Goal: Information Seeking & Learning: Learn about a topic

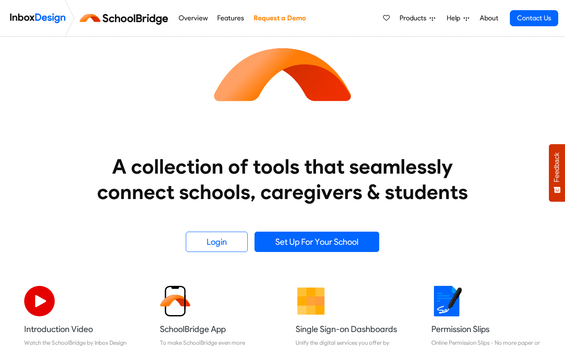
scroll to position [40, 0]
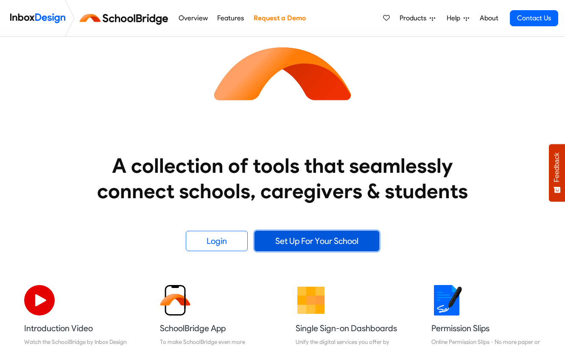
click at [291, 241] on link "Set Up For Your School" at bounding box center [316, 241] width 125 height 20
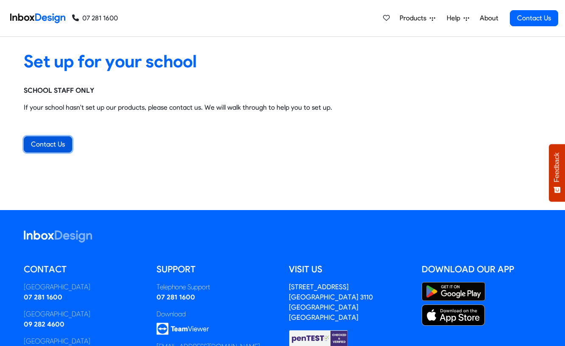
click at [47, 142] on link "Contact Us" at bounding box center [48, 144] width 48 height 16
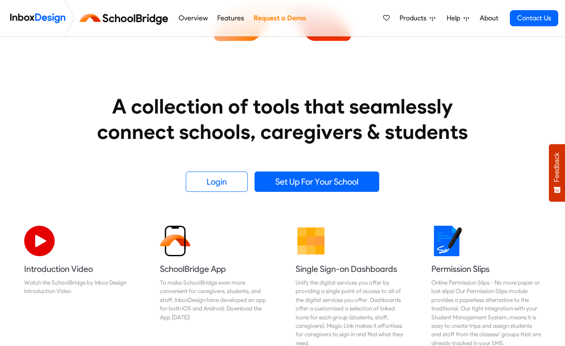
scroll to position [70, 0]
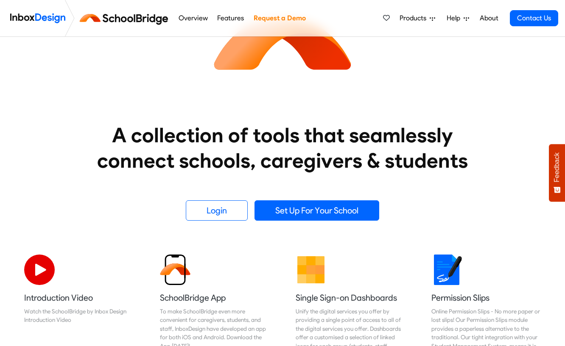
click at [465, 17] on icon at bounding box center [466, 18] width 6 height 3
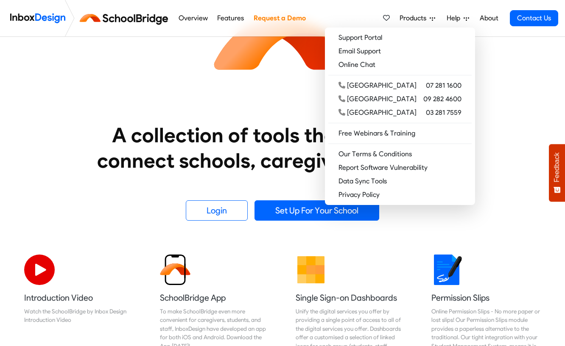
click at [494, 68] on div "A collection of tools that seamlessly connect schools, caregivers & students Lo…" at bounding box center [282, 94] width 543 height 254
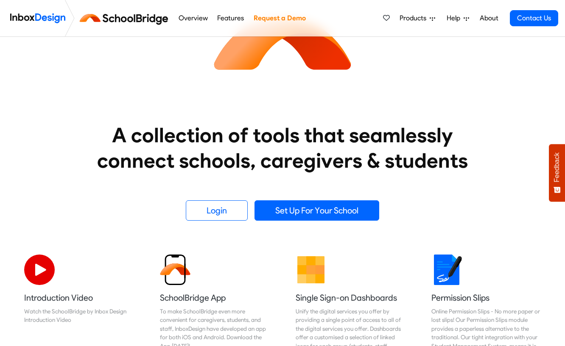
click at [489, 16] on link "About" at bounding box center [488, 18] width 23 height 17
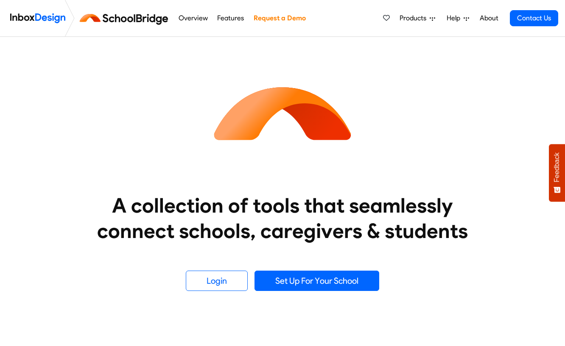
click at [229, 15] on link "Features" at bounding box center [230, 18] width 31 height 17
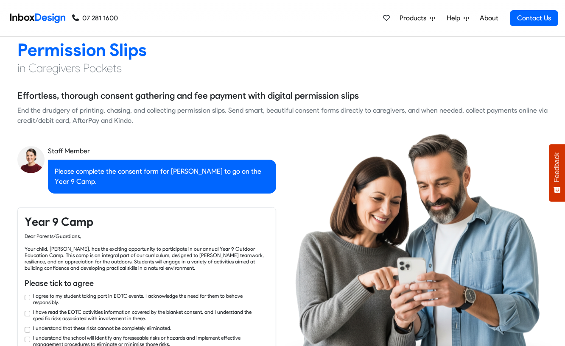
checkbox input "true"
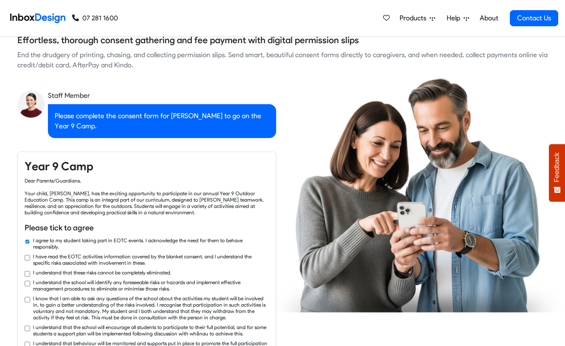
checkbox input "true"
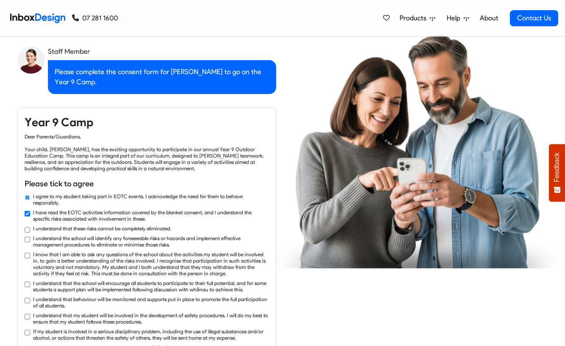
checkbox input "true"
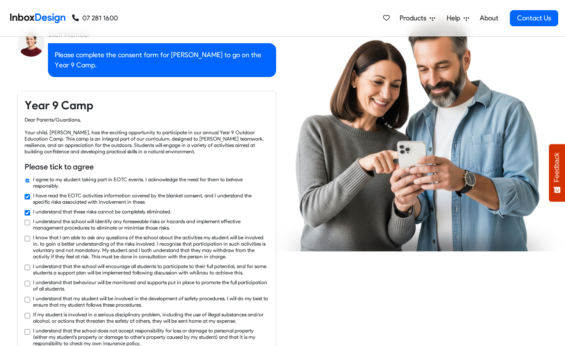
checkbox input "true"
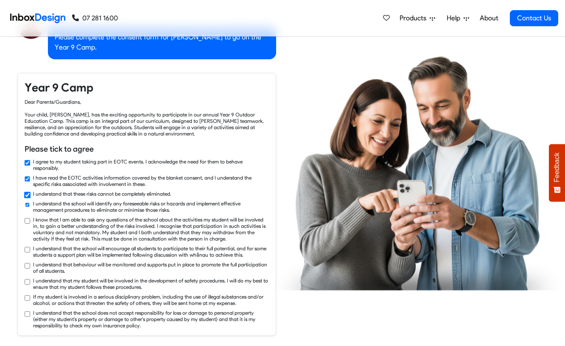
checkbox input "true"
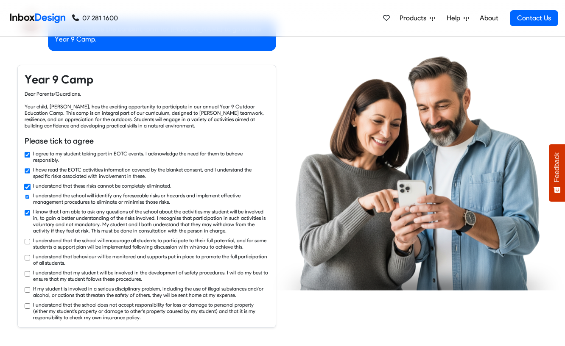
checkbox input "true"
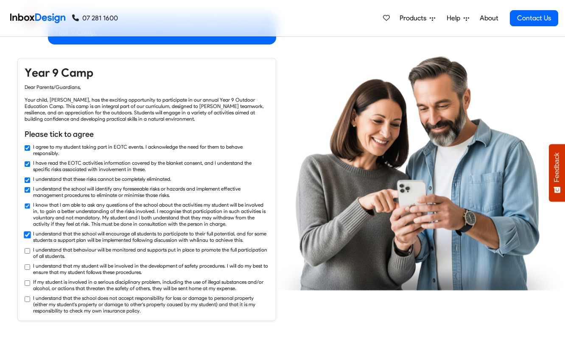
checkbox input "true"
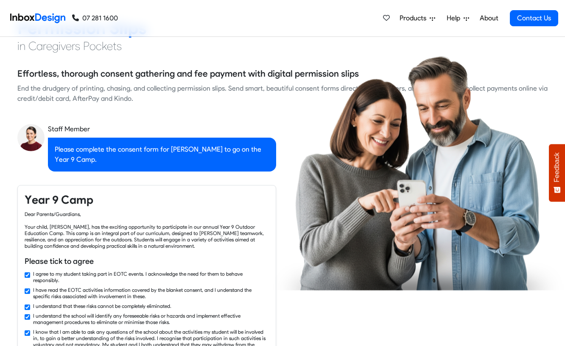
checkbox input "false"
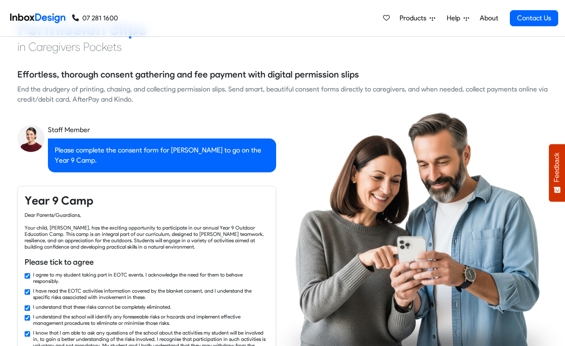
checkbox input "false"
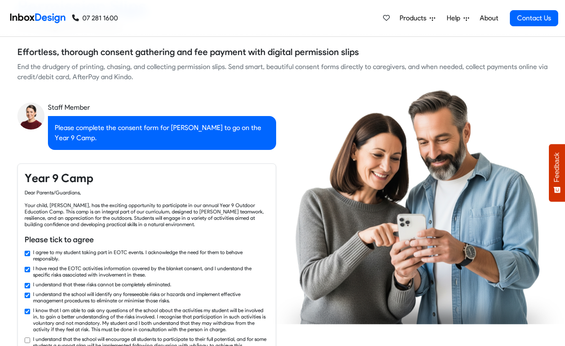
checkbox input "true"
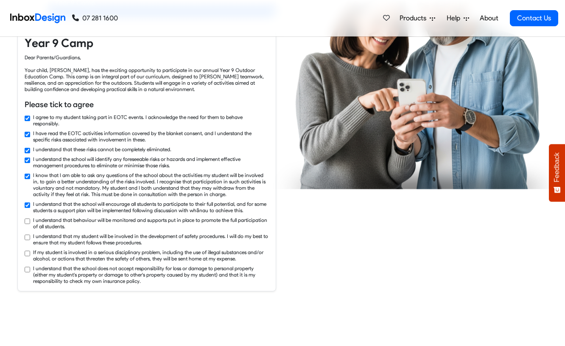
checkbox input "true"
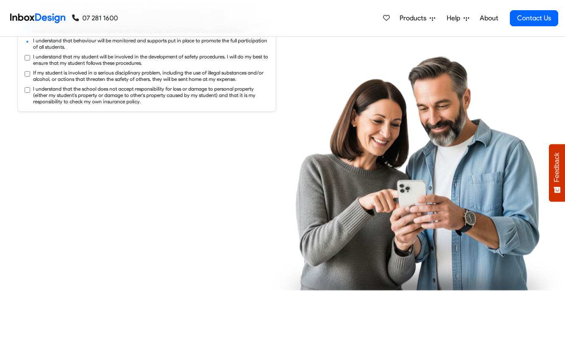
checkbox input "true"
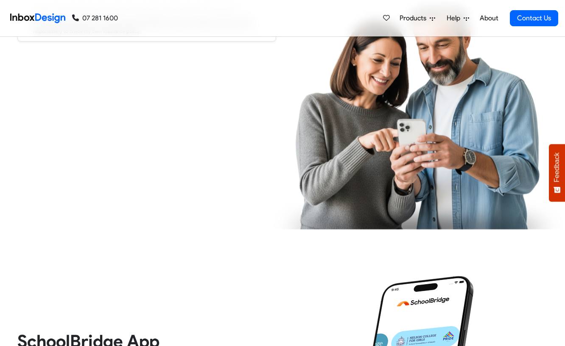
checkbox input "true"
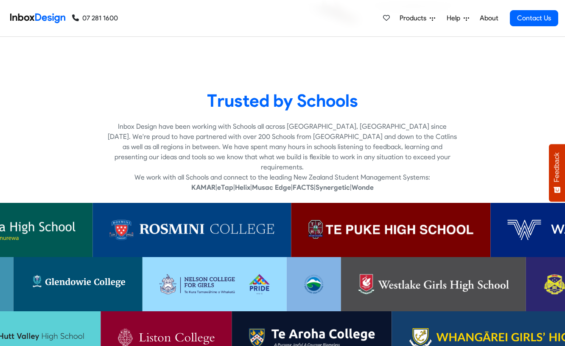
scroll to position [1623, 0]
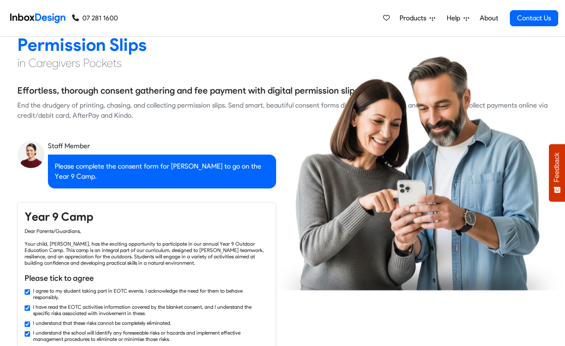
checkbox input "false"
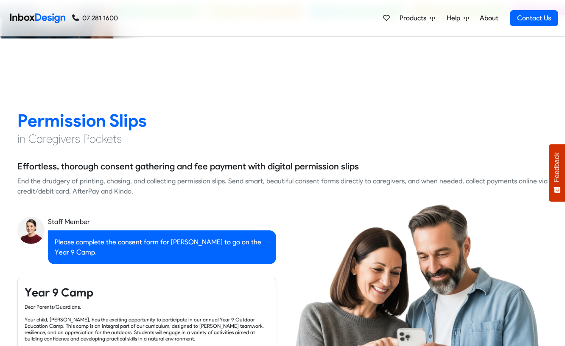
checkbox input "false"
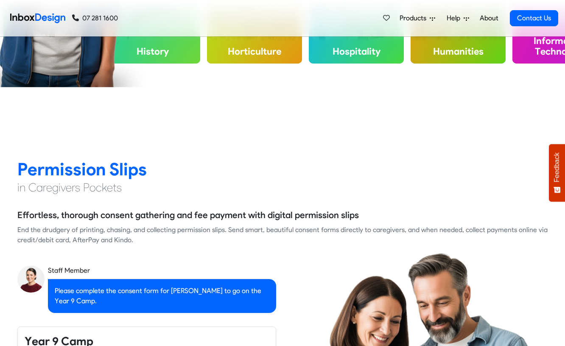
checkbox input "false"
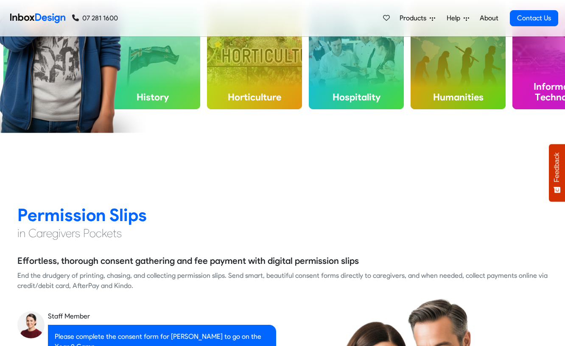
checkbox input "false"
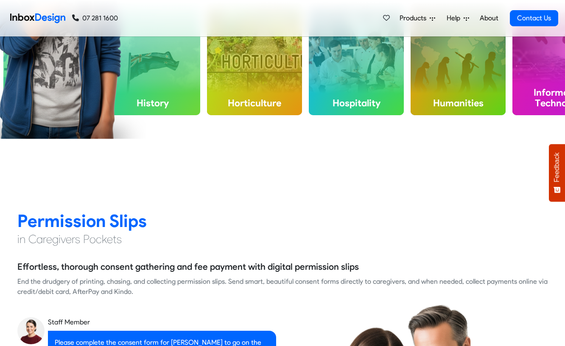
checkbox input "false"
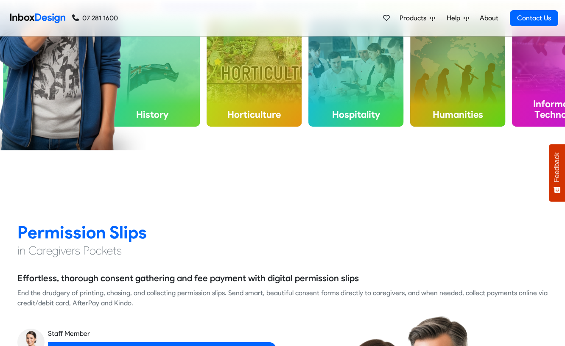
checkbox input "false"
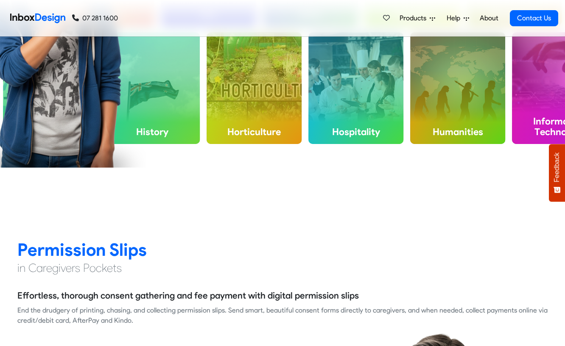
checkbox input "false"
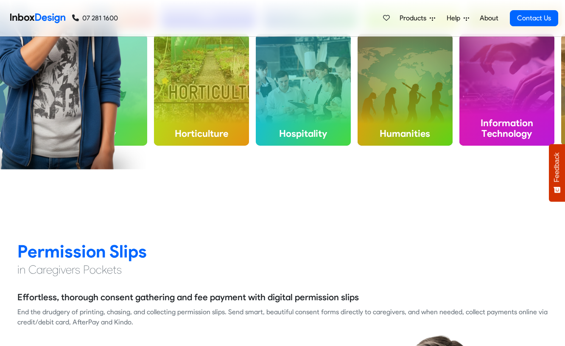
checkbox input "false"
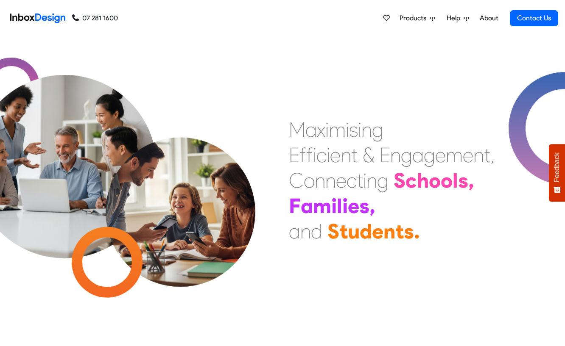
scroll to position [0, 0]
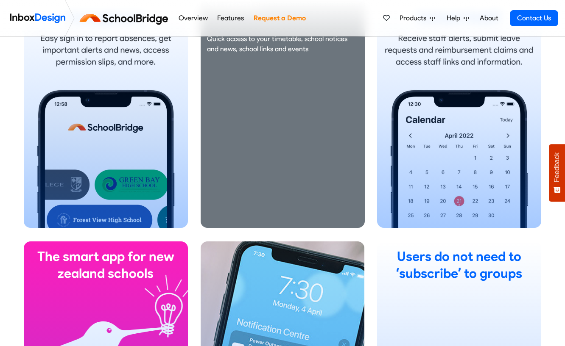
scroll to position [598, 0]
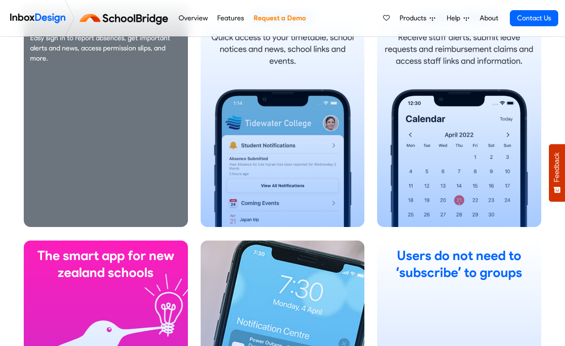
click at [158, 170] on div "Caregivers Easy sign in to report absences, get important alerts and news, acce…" at bounding box center [106, 108] width 164 height 238
click at [133, 165] on div "Caregivers Easy sign in to report absences, get important alerts and news, acce…" at bounding box center [106, 108] width 164 height 238
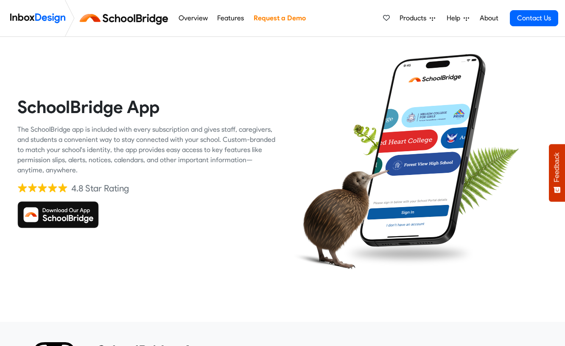
scroll to position [0, 0]
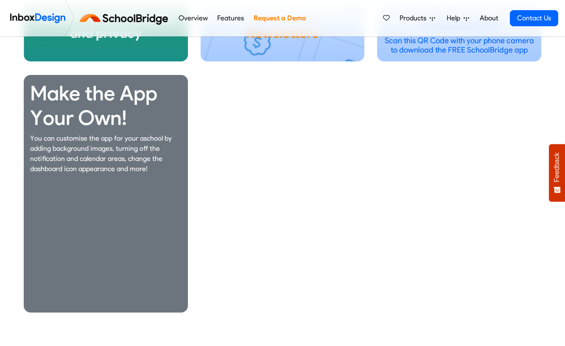
scroll to position [1759, 0]
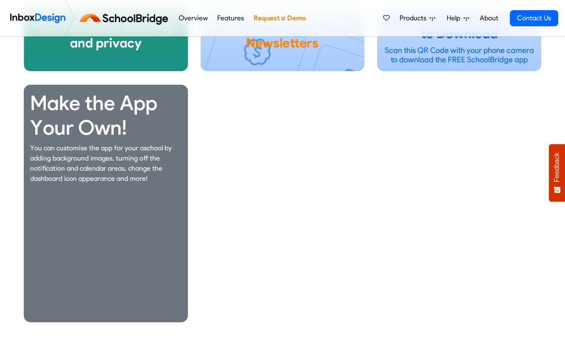
click at [106, 158] on p "You can customise the app for your aschool by adding background images, turning…" at bounding box center [105, 163] width 151 height 41
click at [99, 97] on h1 "Make the App Your Own!" at bounding box center [105, 115] width 151 height 49
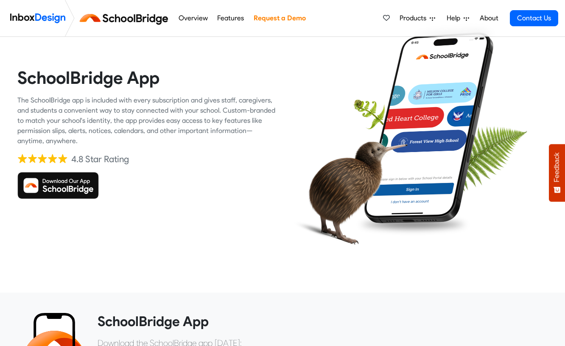
scroll to position [0, 0]
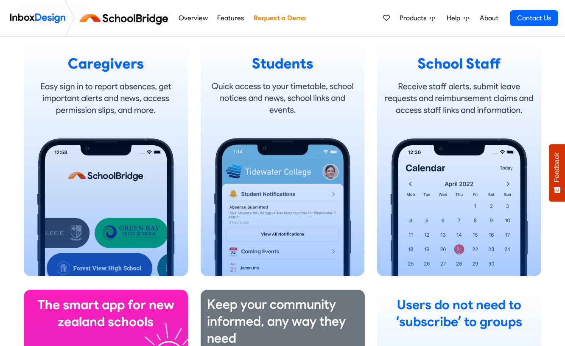
scroll to position [543, 0]
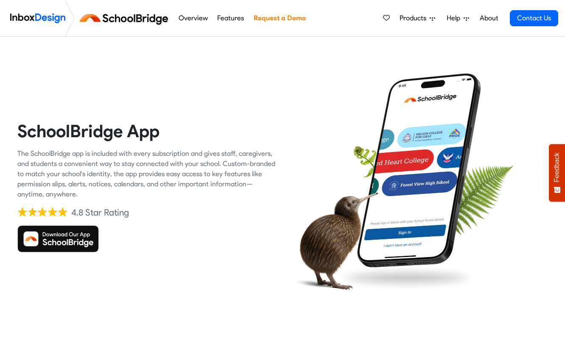
scroll to position [5, 0]
